Goal: Navigation & Orientation: Find specific page/section

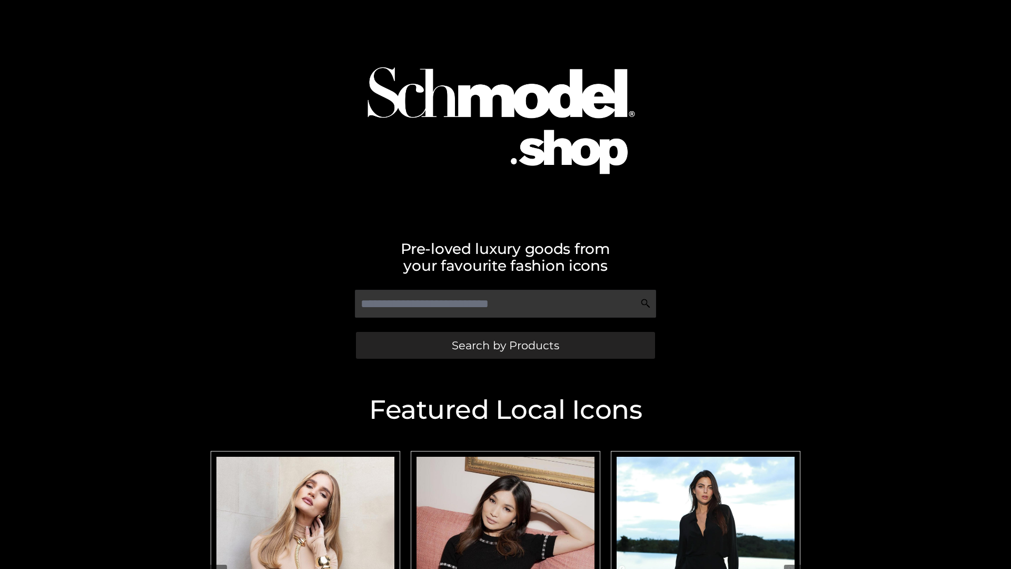
click at [505, 345] on span "Search by Products" at bounding box center [505, 345] width 107 height 11
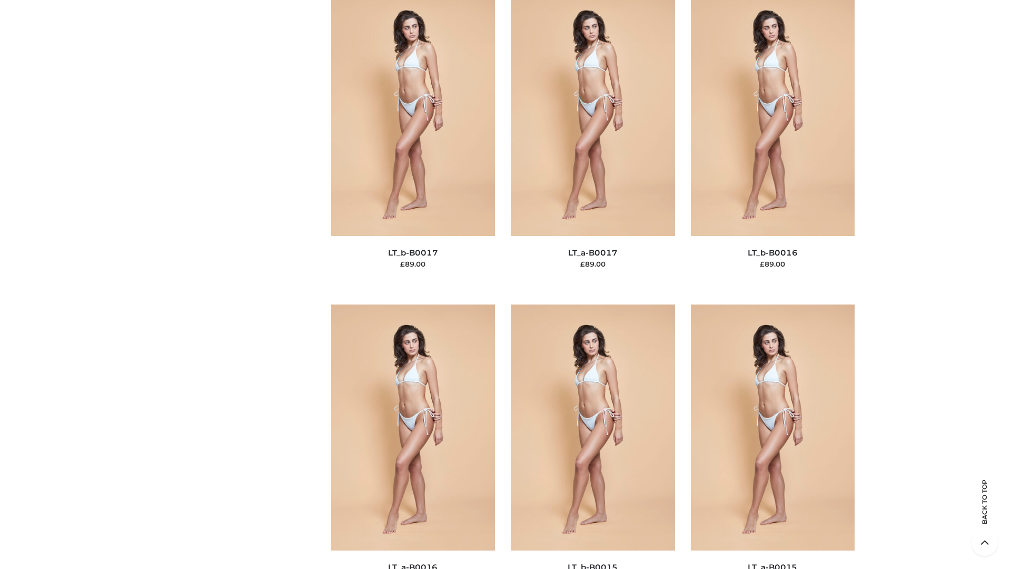
scroll to position [3462, 0]
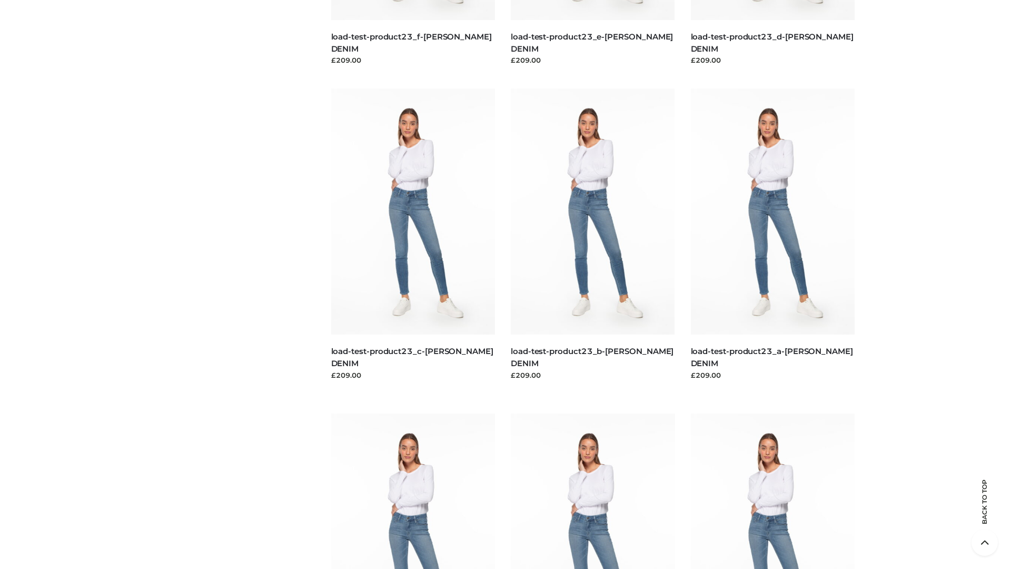
scroll to position [924, 0]
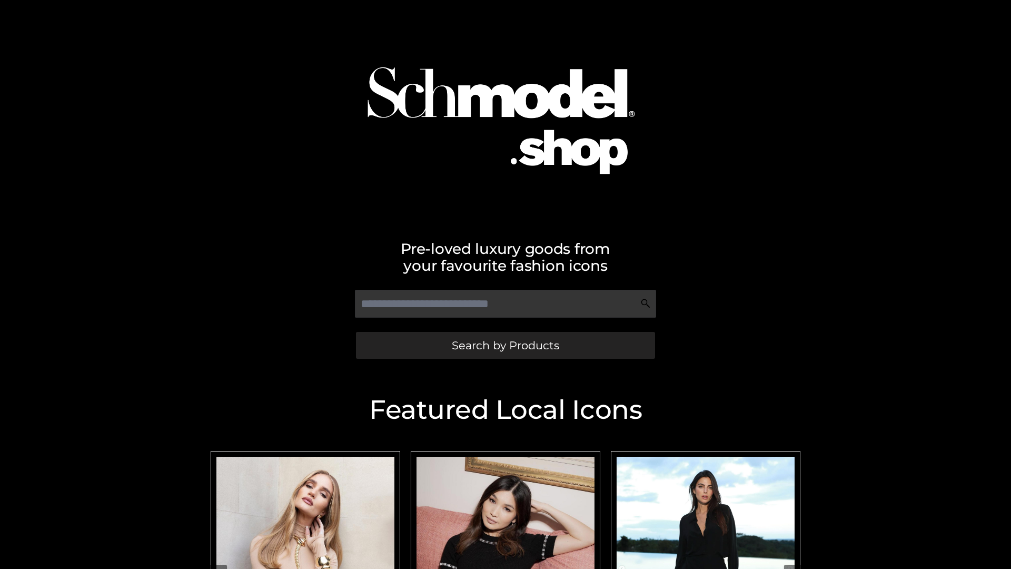
click at [505, 345] on span "Search by Products" at bounding box center [505, 345] width 107 height 11
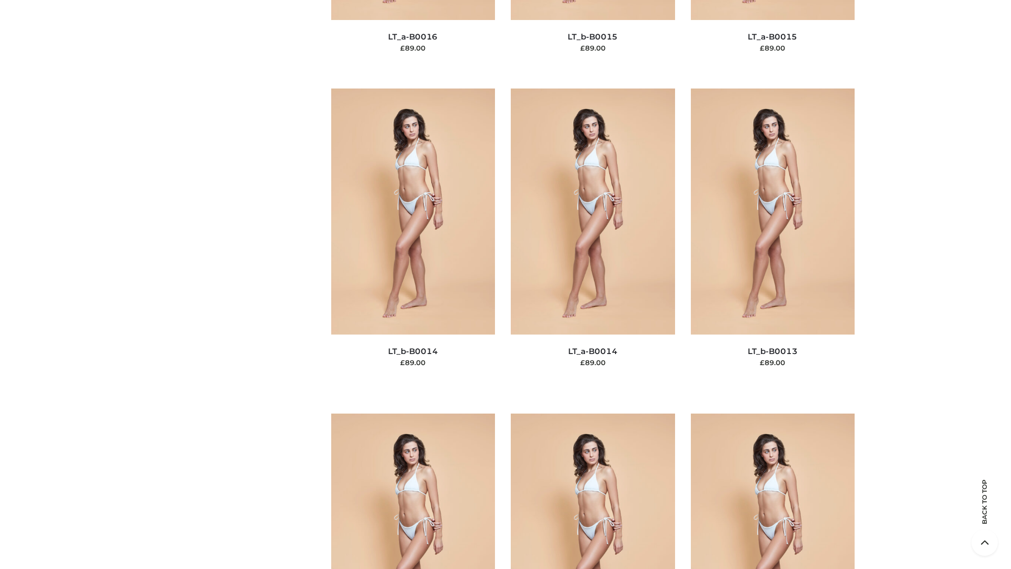
scroll to position [3746, 0]
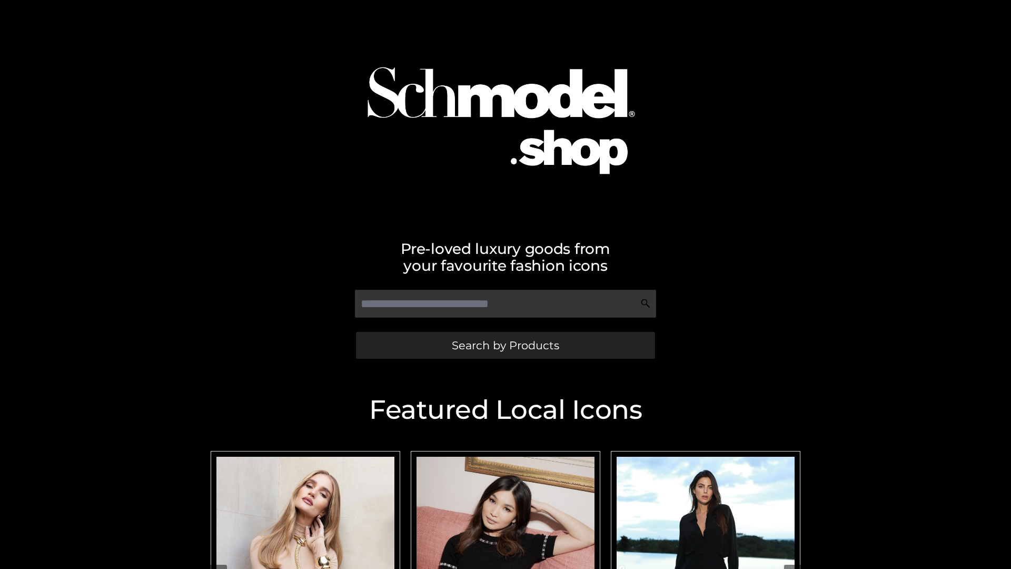
click at [505, 345] on span "Search by Products" at bounding box center [505, 345] width 107 height 11
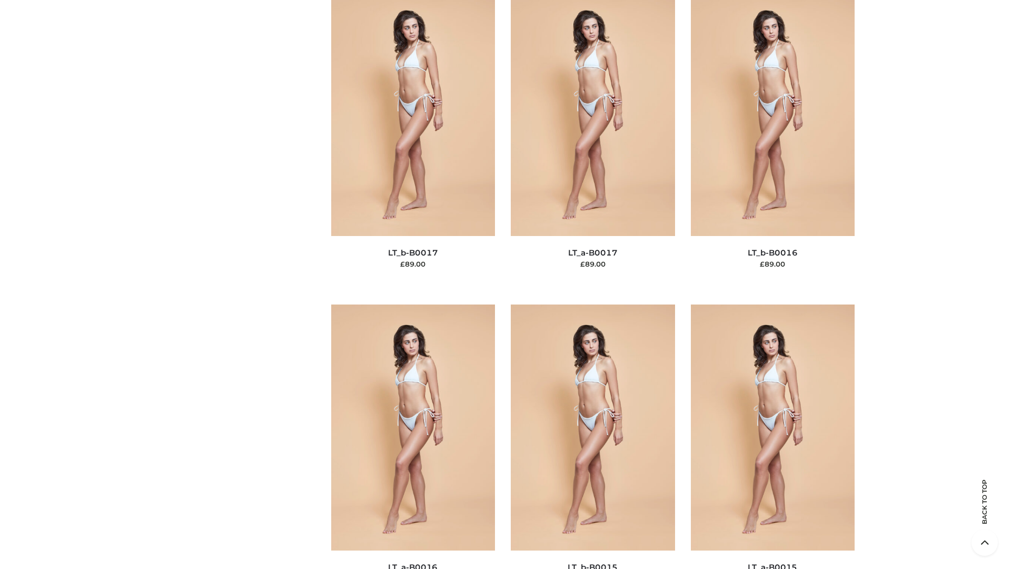
scroll to position [3462, 0]
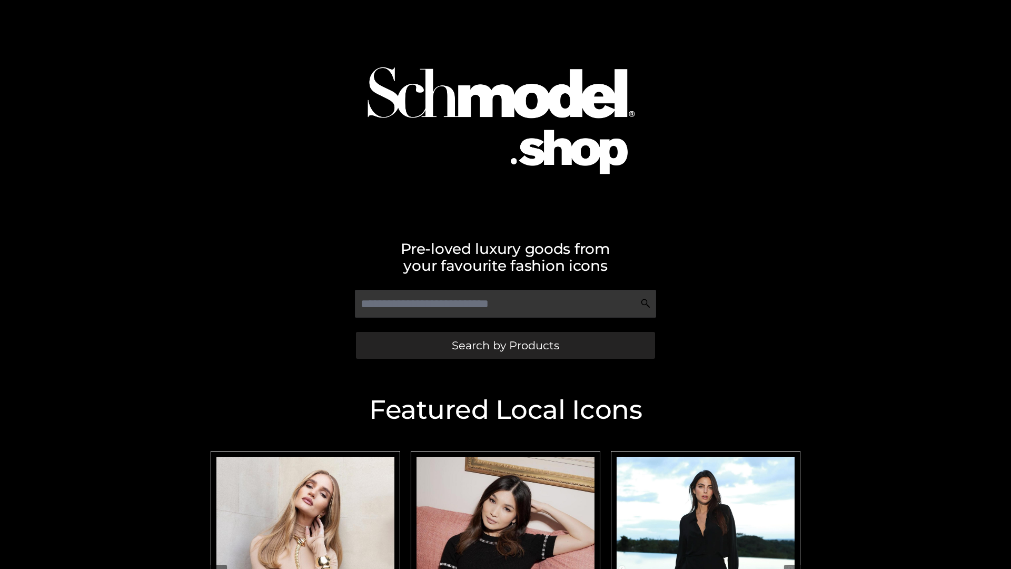
click at [505, 345] on span "Search by Products" at bounding box center [505, 345] width 107 height 11
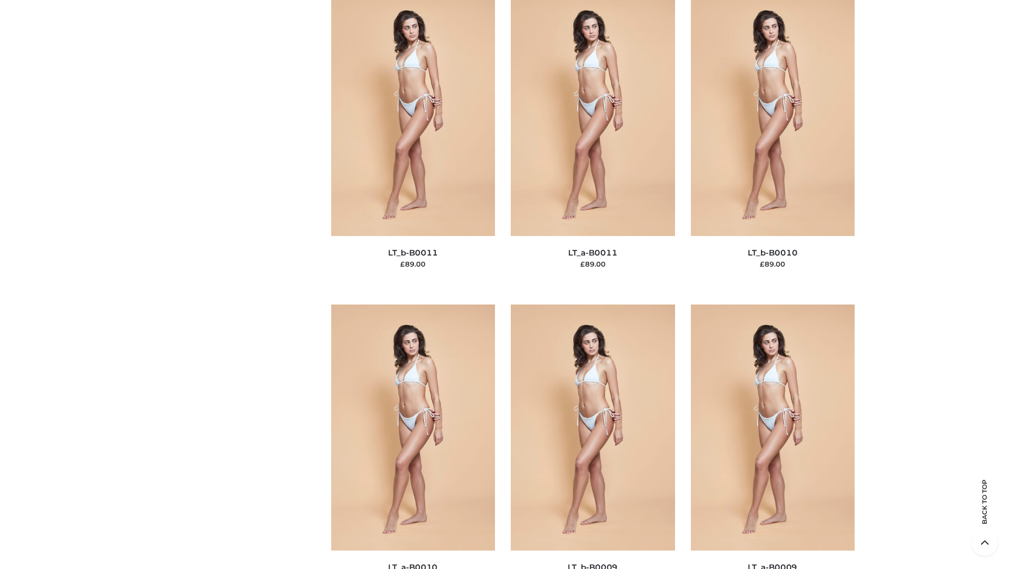
scroll to position [4731, 0]
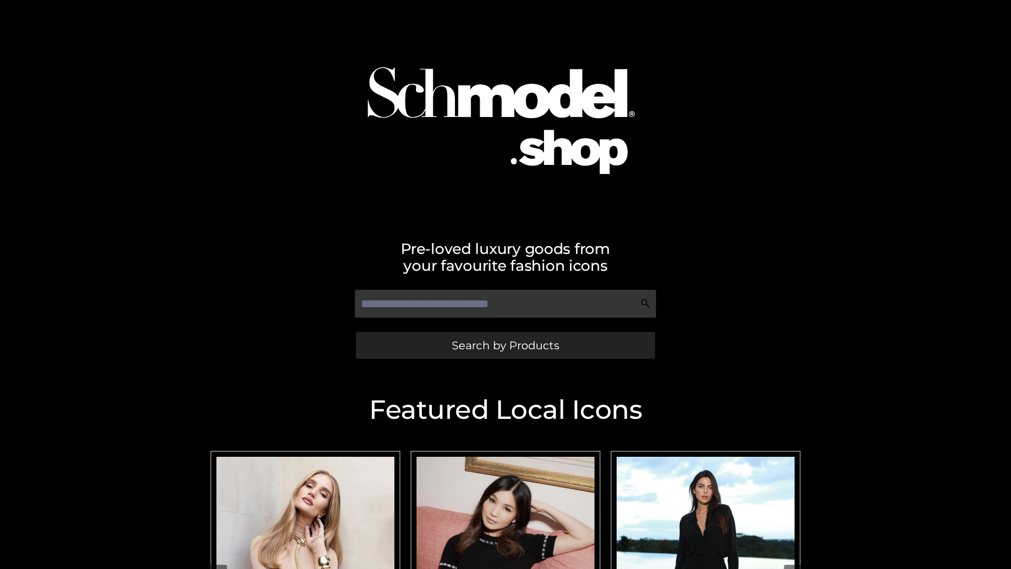
click at [505, 345] on span "Search by Products" at bounding box center [505, 345] width 107 height 11
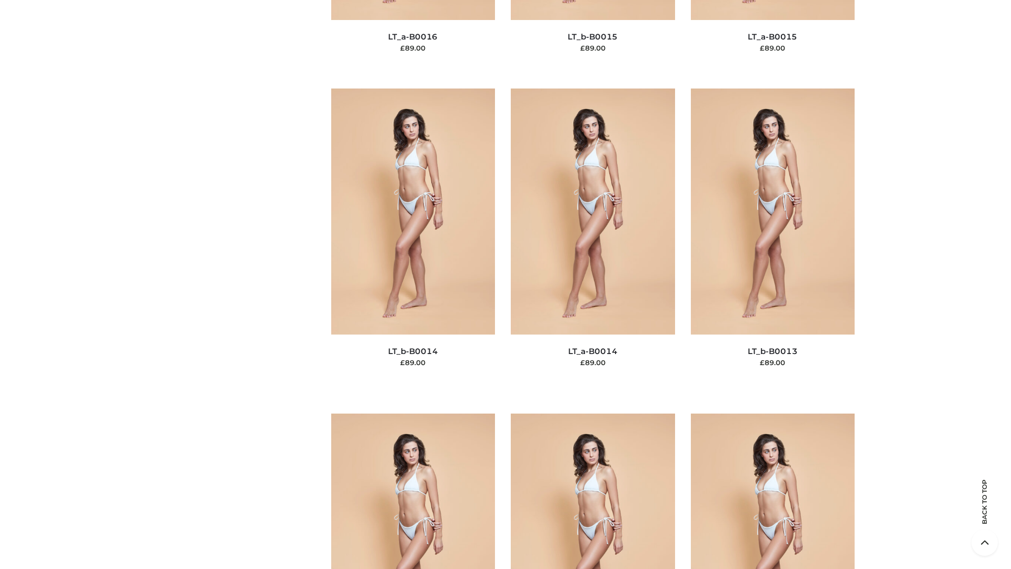
scroll to position [3746, 0]
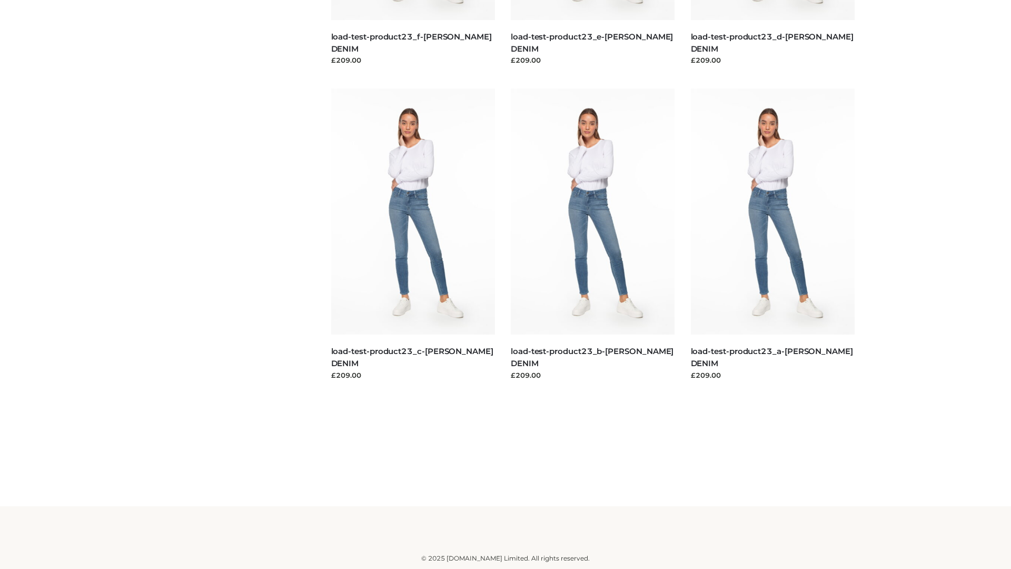
scroll to position [924, 0]
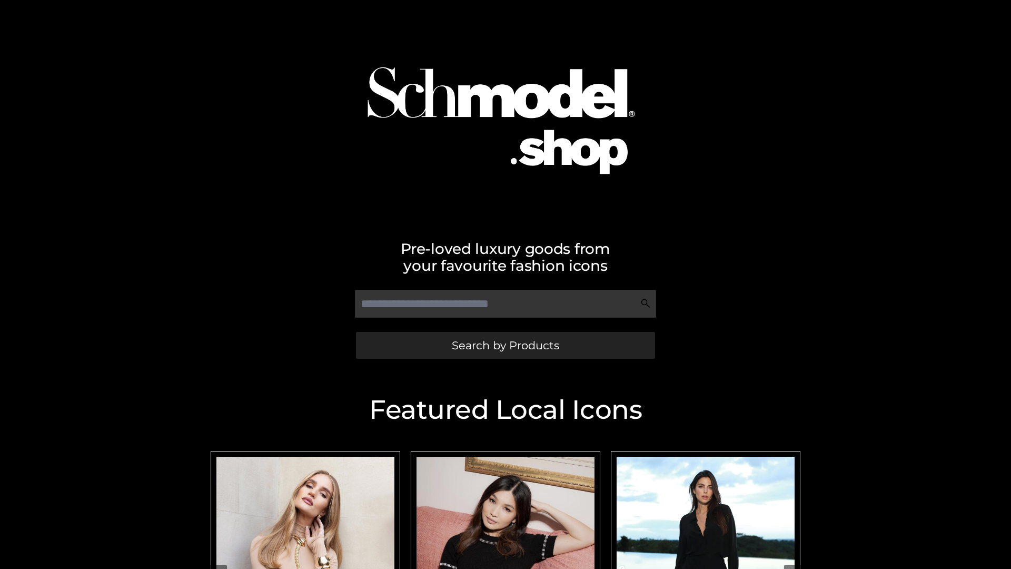
click at [505, 345] on span "Search by Products" at bounding box center [505, 345] width 107 height 11
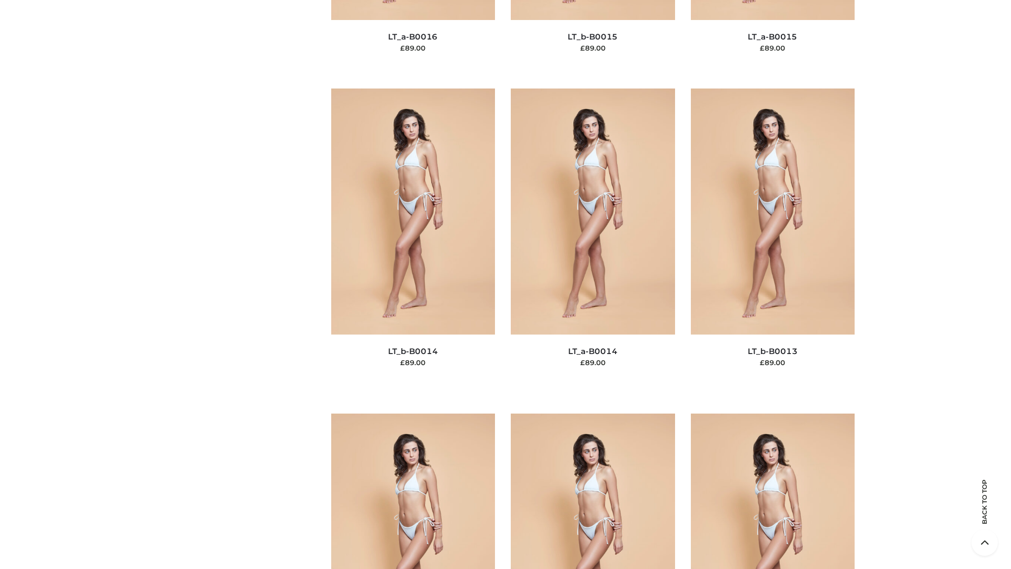
scroll to position [3746, 0]
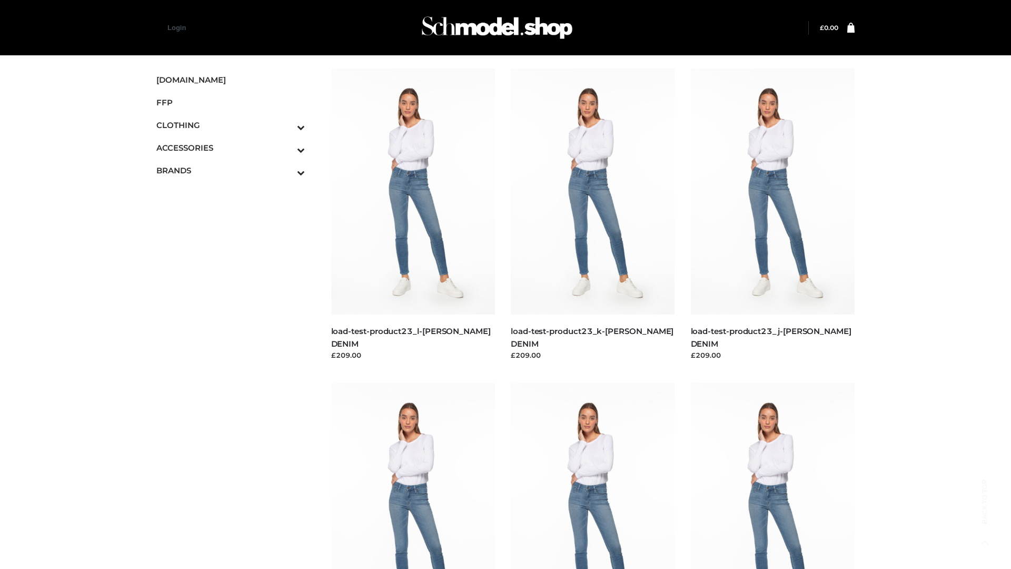
scroll to position [924, 0]
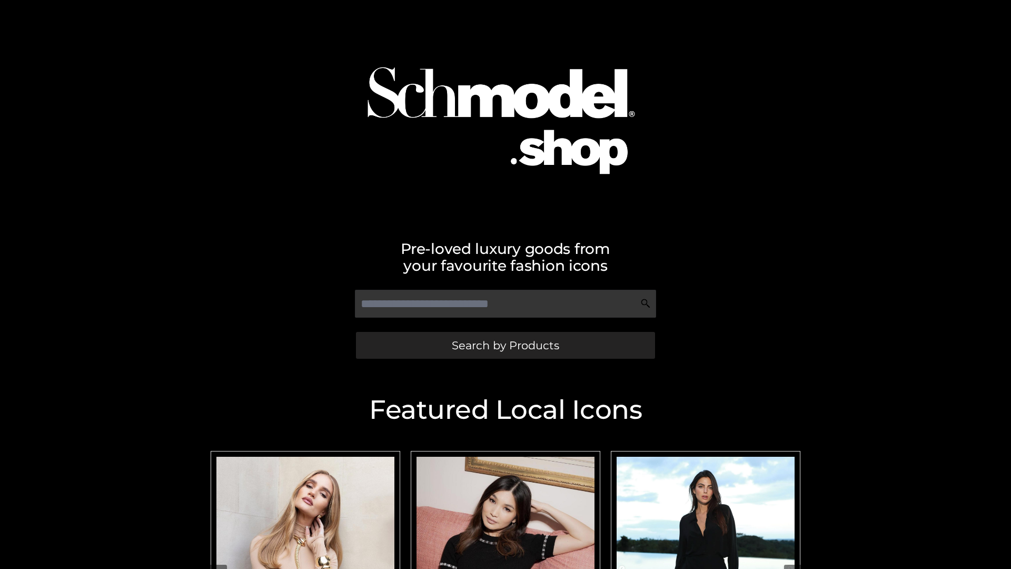
click at [505, 345] on span "Search by Products" at bounding box center [505, 345] width 107 height 11
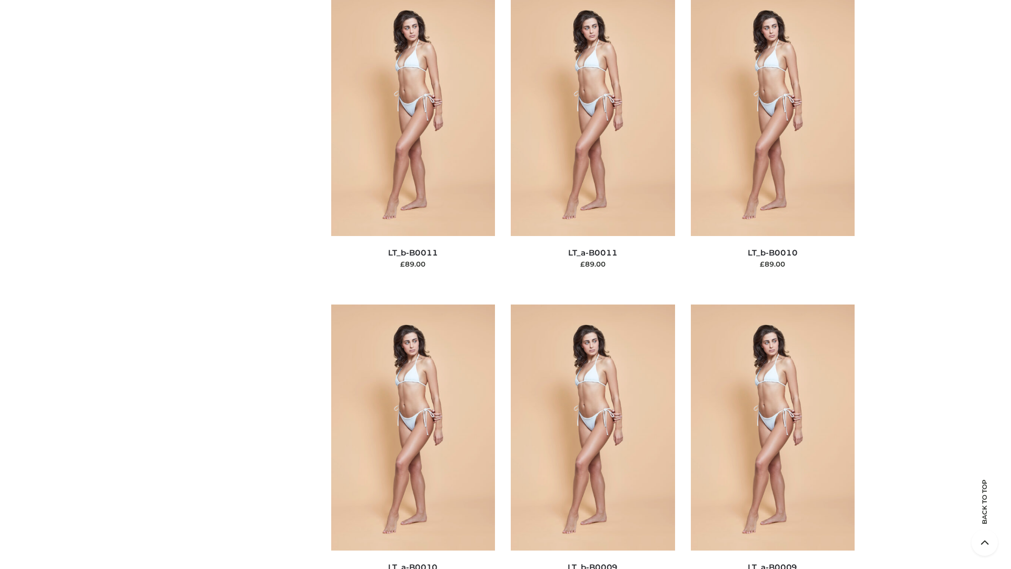
scroll to position [4731, 0]
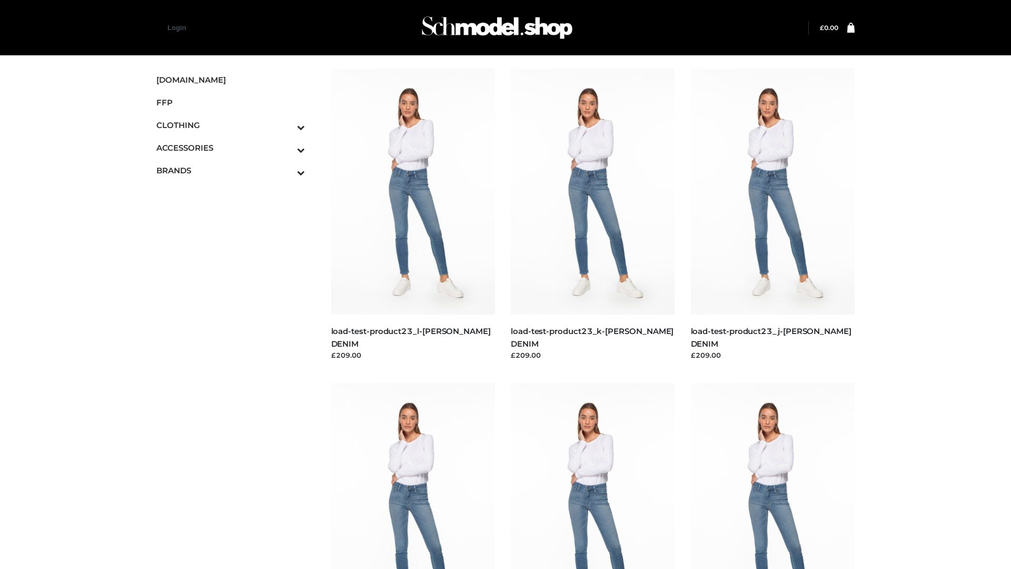
scroll to position [924, 0]
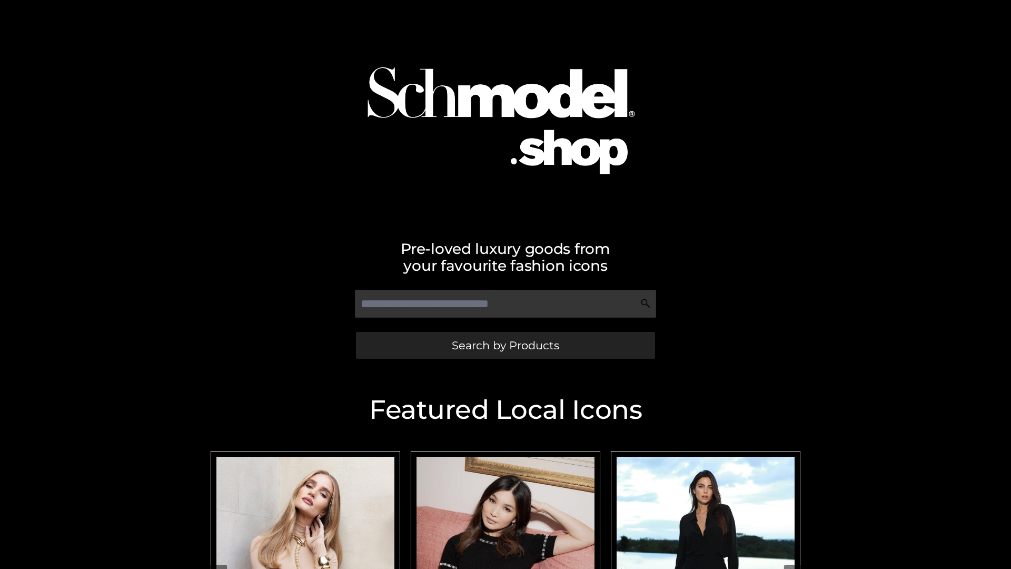
click at [505, 345] on span "Search by Products" at bounding box center [505, 345] width 107 height 11
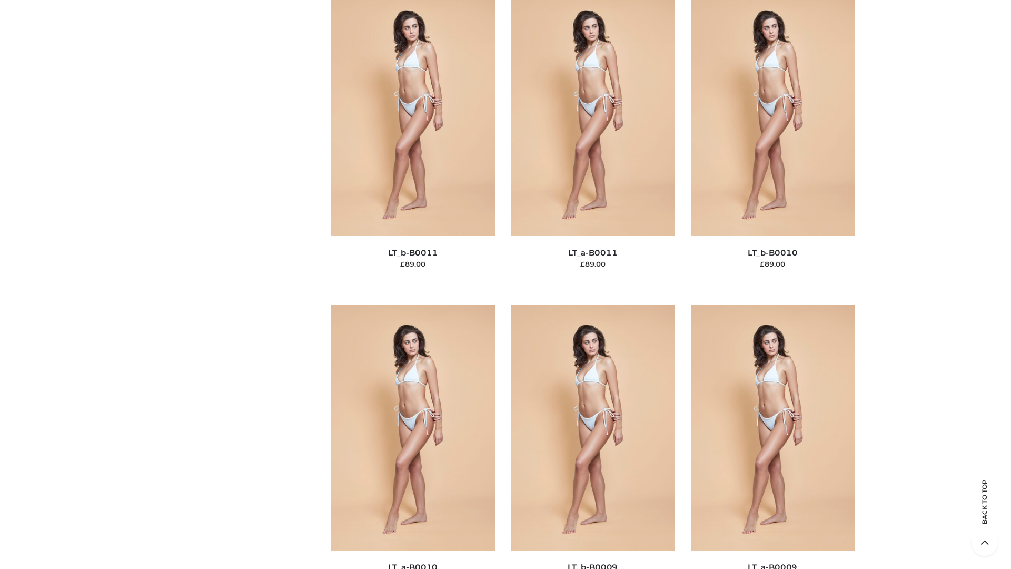
scroll to position [4731, 0]
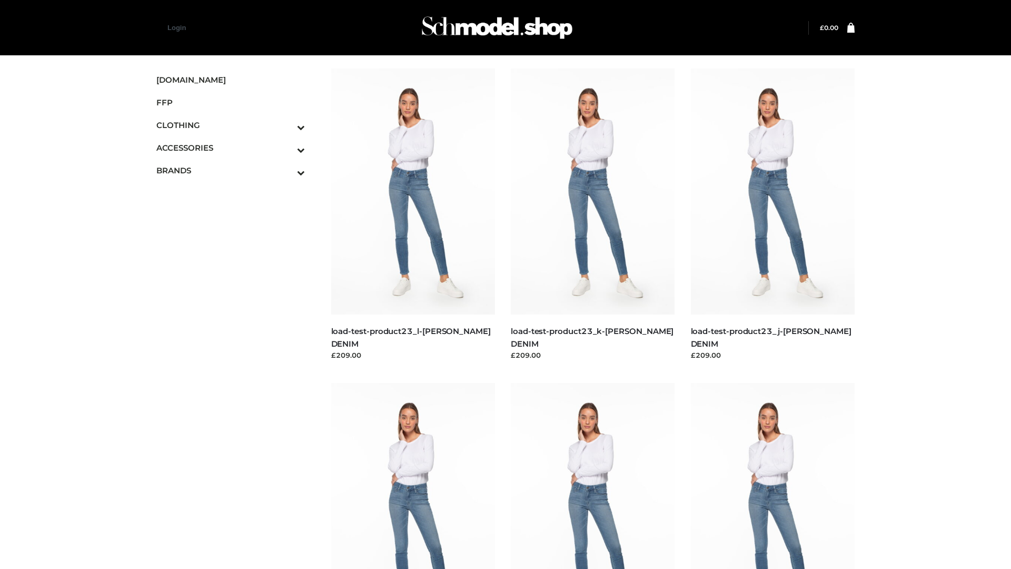
scroll to position [924, 0]
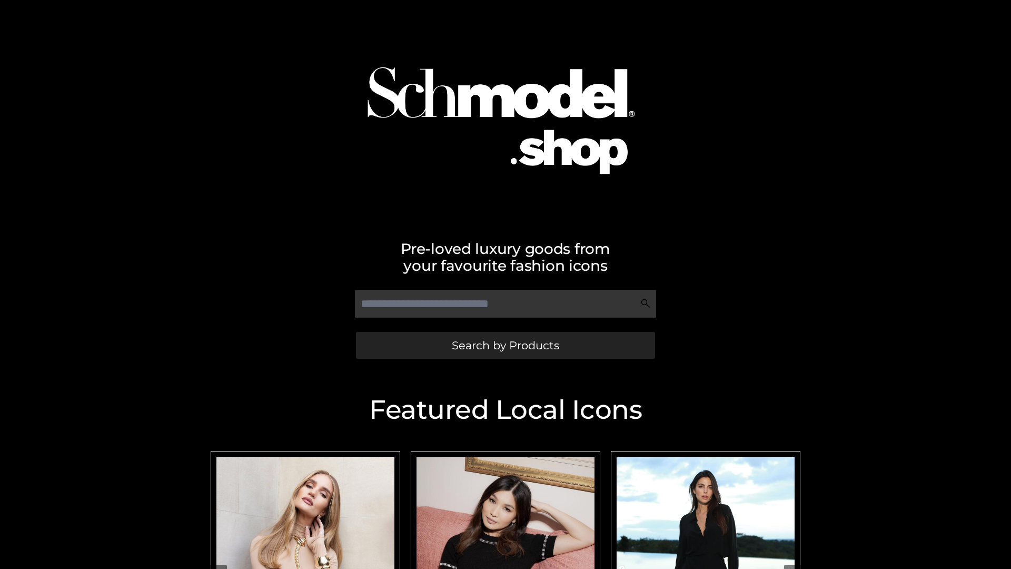
click at [505, 345] on span "Search by Products" at bounding box center [505, 345] width 107 height 11
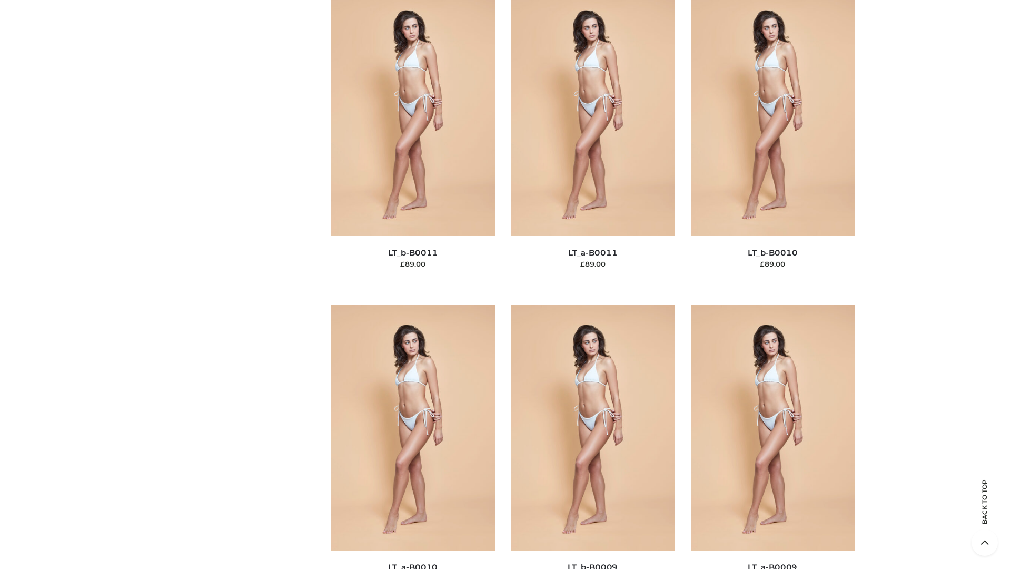
scroll to position [4731, 0]
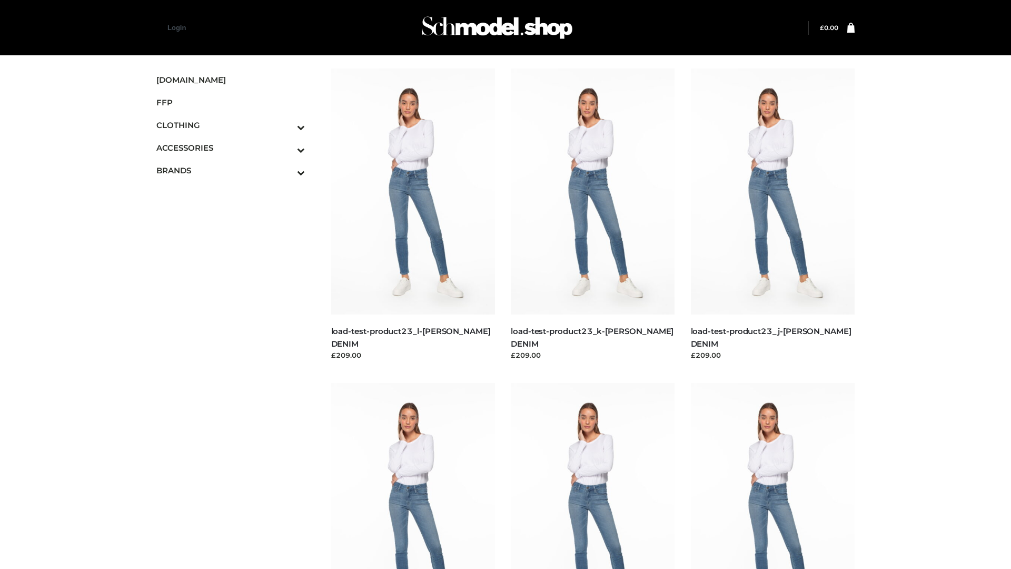
scroll to position [924, 0]
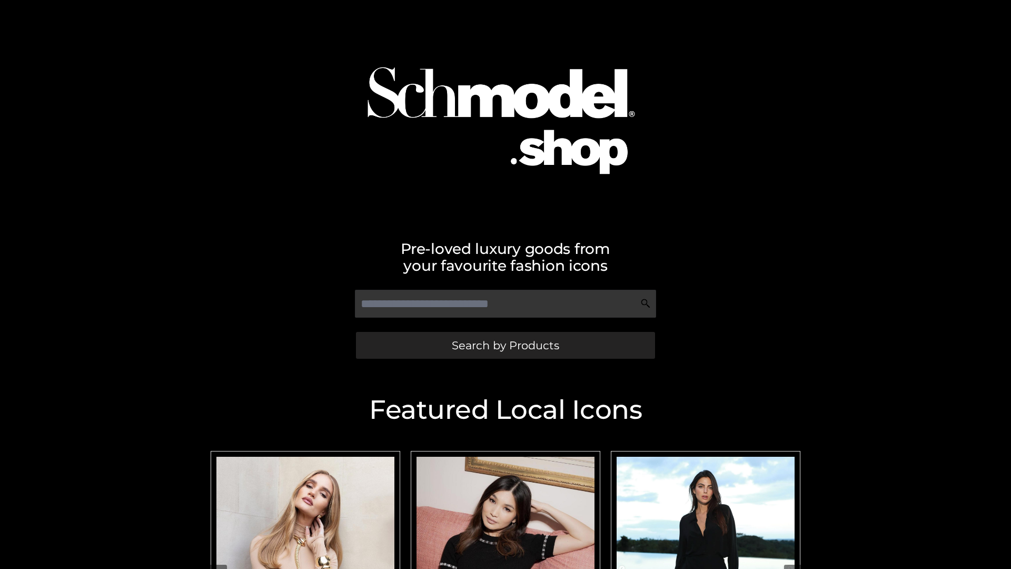
click at [505, 345] on span "Search by Products" at bounding box center [505, 345] width 107 height 11
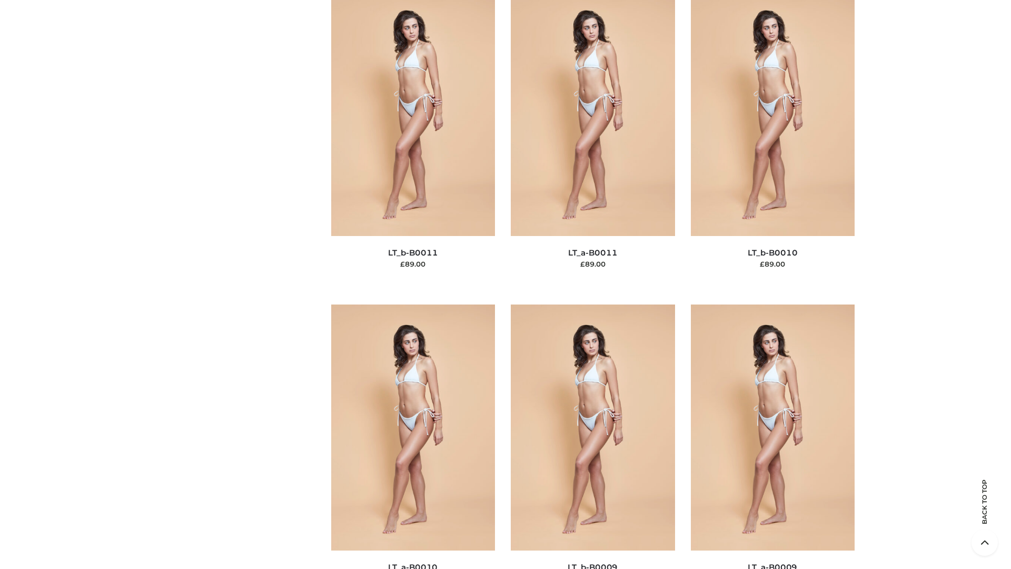
scroll to position [4731, 0]
